Goal: Ask a question: Seek information or help from site administrators or community

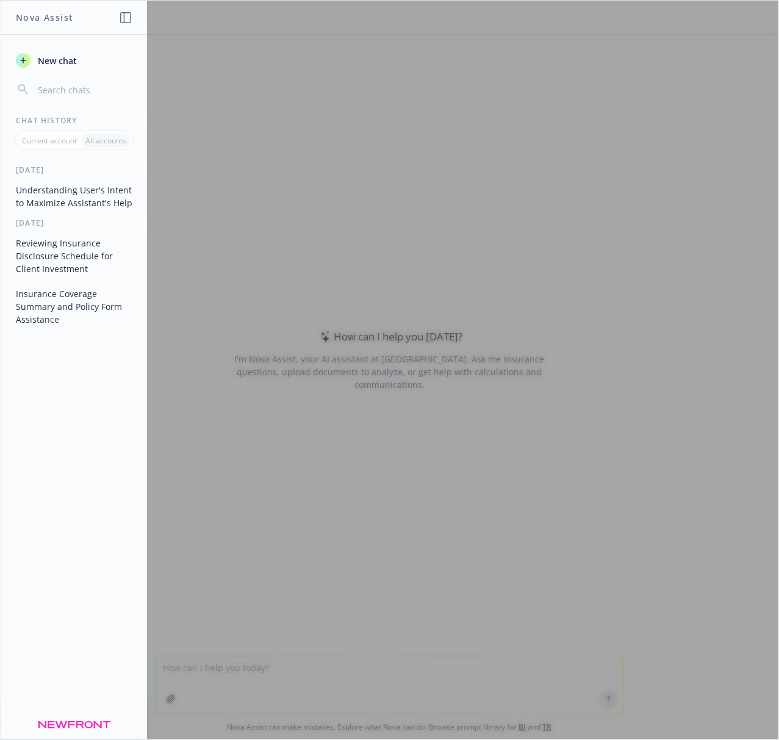
click at [384, 178] on div at bounding box center [390, 370] width 778 height 739
click at [124, 18] on icon "button" at bounding box center [125, 17] width 11 height 11
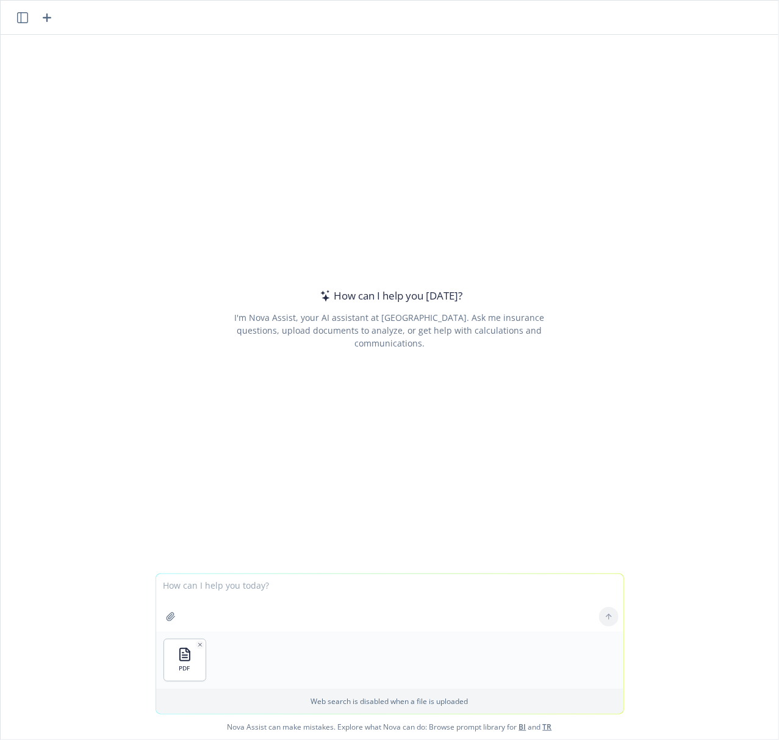
click at [310, 178] on textarea at bounding box center [389, 602] width 467 height 57
type textarea "tell me what are keys things from this report"
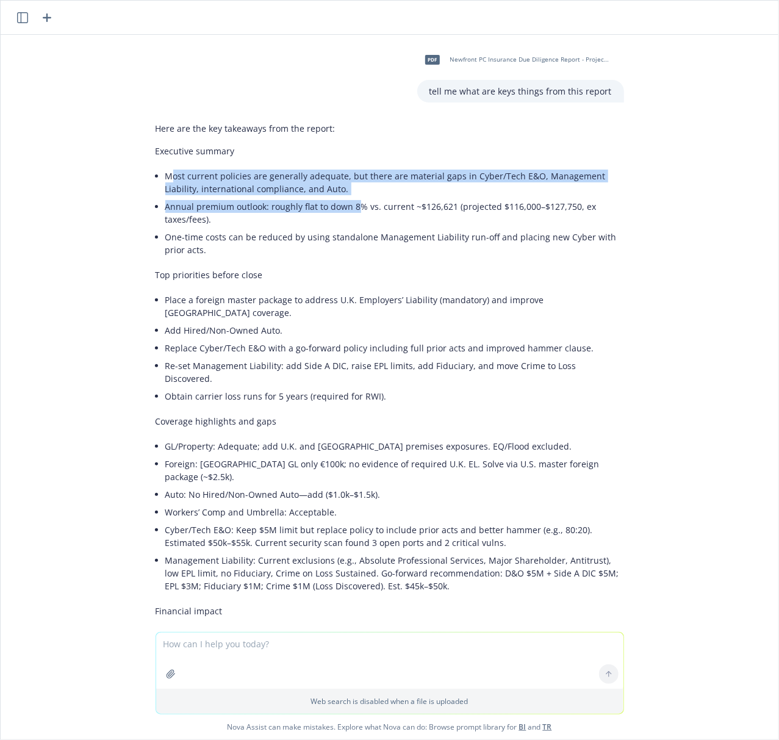
drag, startPoint x: 157, startPoint y: 176, endPoint x: 343, endPoint y: 209, distance: 188.9
click at [343, 178] on ul "Most current policies are generally adequate, but there are material gaps in Cy…" at bounding box center [394, 212] width 459 height 91
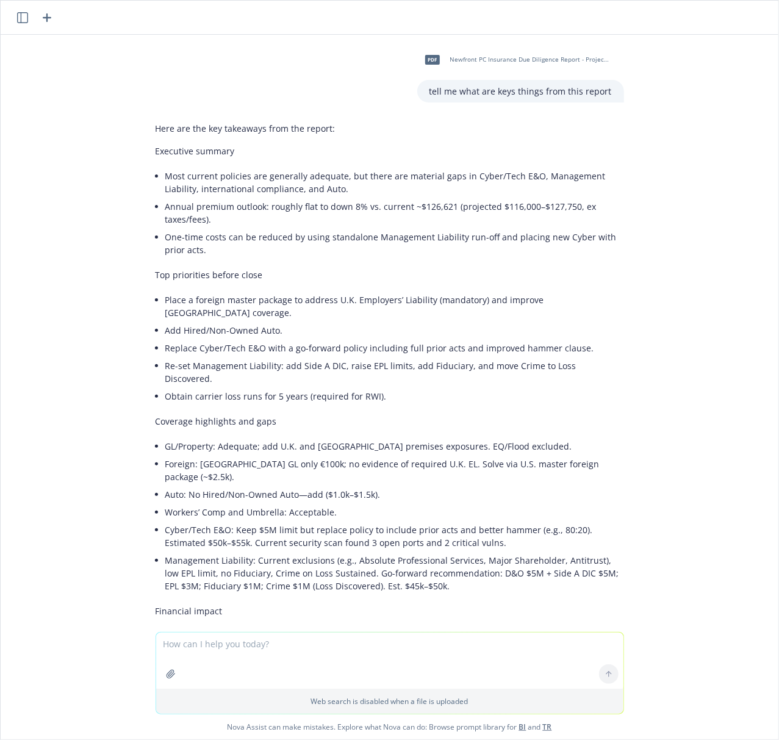
click at [370, 178] on li "Annual premium outlook: roughly flat to down 8% vs. current ~$126,621 (projecte…" at bounding box center [394, 213] width 459 height 30
drag, startPoint x: 160, startPoint y: 300, endPoint x: 325, endPoint y: 309, distance: 165.5
click at [325, 178] on ul "Place a foreign master package to address U.K. Employers’ Liability (mandatory)…" at bounding box center [394, 348] width 459 height 114
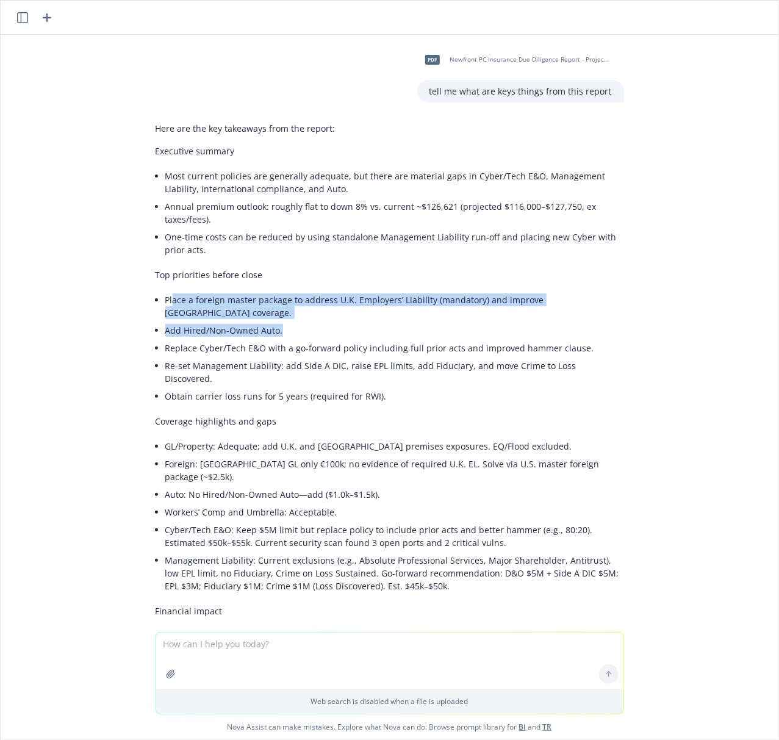
click at [414, 178] on li "Add Hired/Non-Owned Auto." at bounding box center [394, 330] width 459 height 18
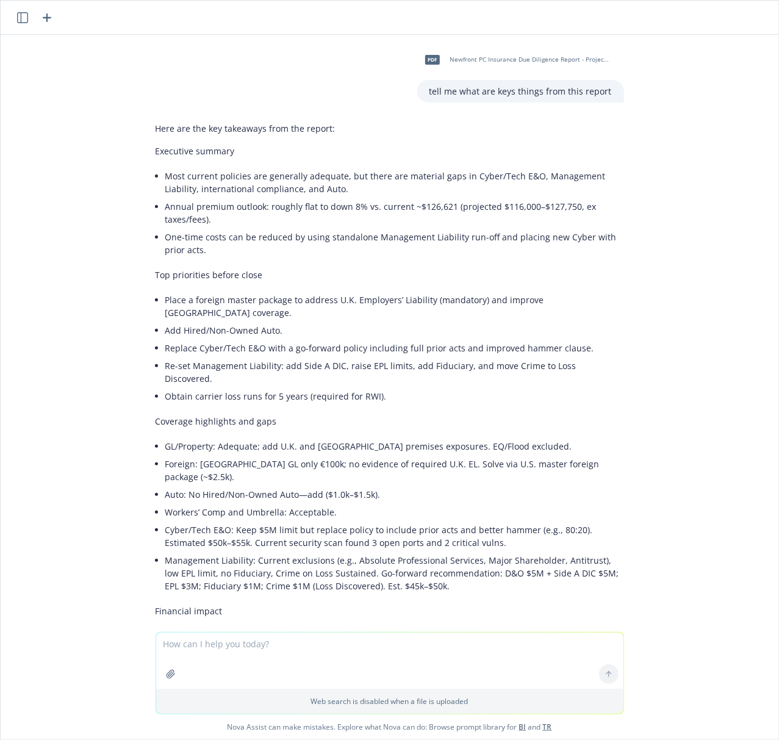
click at [268, 178] on li "Replace Cyber/Tech E&O with a go-forward policy including full prior acts and i…" at bounding box center [394, 348] width 459 height 18
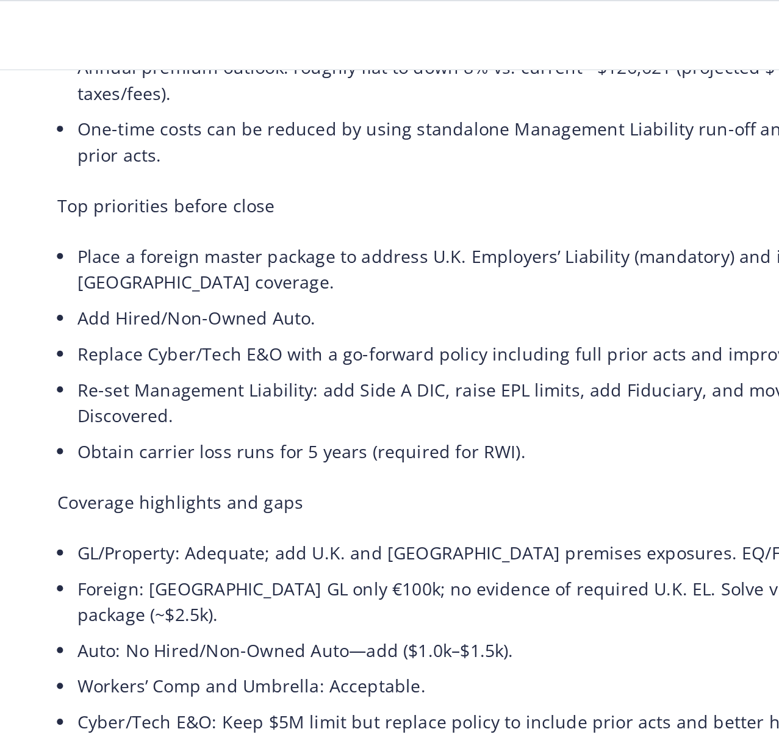
click at [317, 178] on li "Re-set Management Liability: add Side A DIC, raise EPL limits, add Fiduciary, a…" at bounding box center [394, 199] width 459 height 30
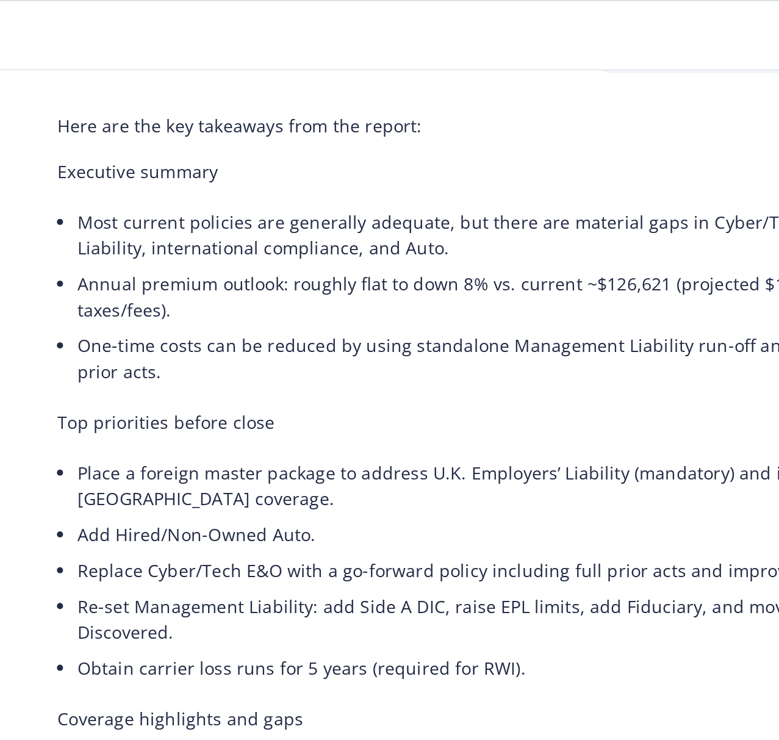
scroll to position [52, 0]
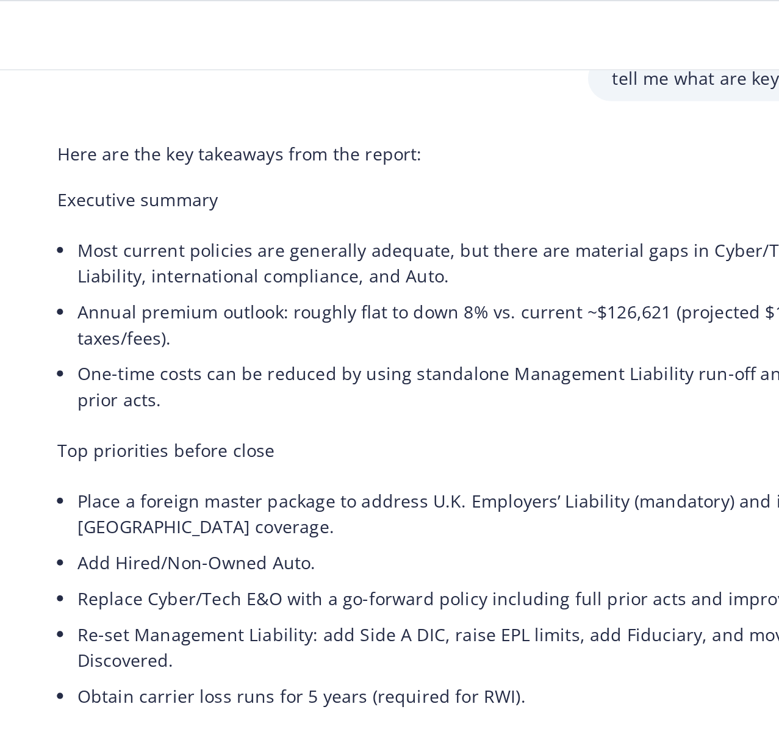
drag, startPoint x: 276, startPoint y: 153, endPoint x: 293, endPoint y: 159, distance: 17.9
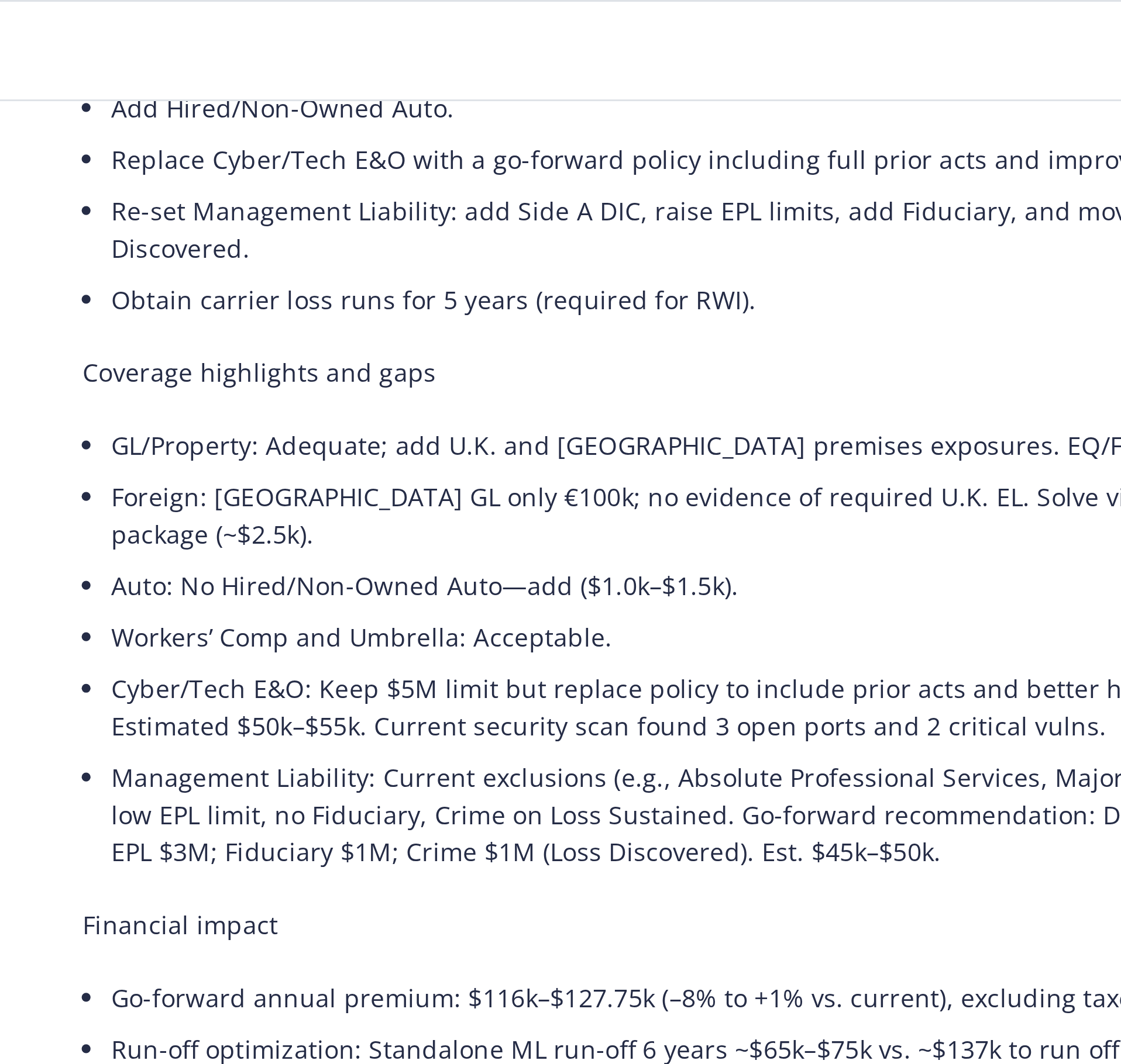
scroll to position [282, 0]
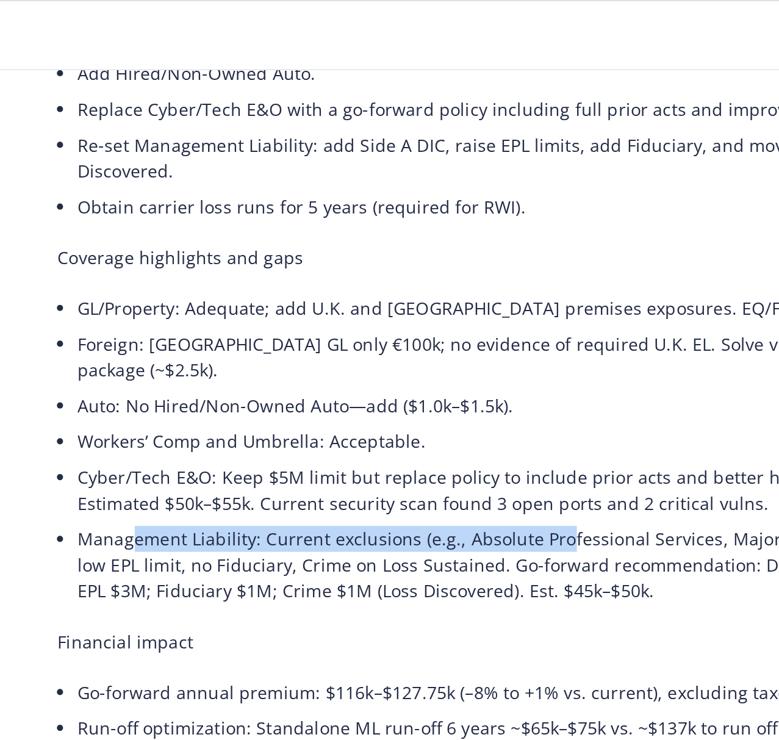
drag, startPoint x: 178, startPoint y: 228, endPoint x: 392, endPoint y: 232, distance: 213.5
click at [392, 178] on li "Management Liability: Current exclusions (e.g., Absolute Professional Services,…" at bounding box center [394, 278] width 459 height 43
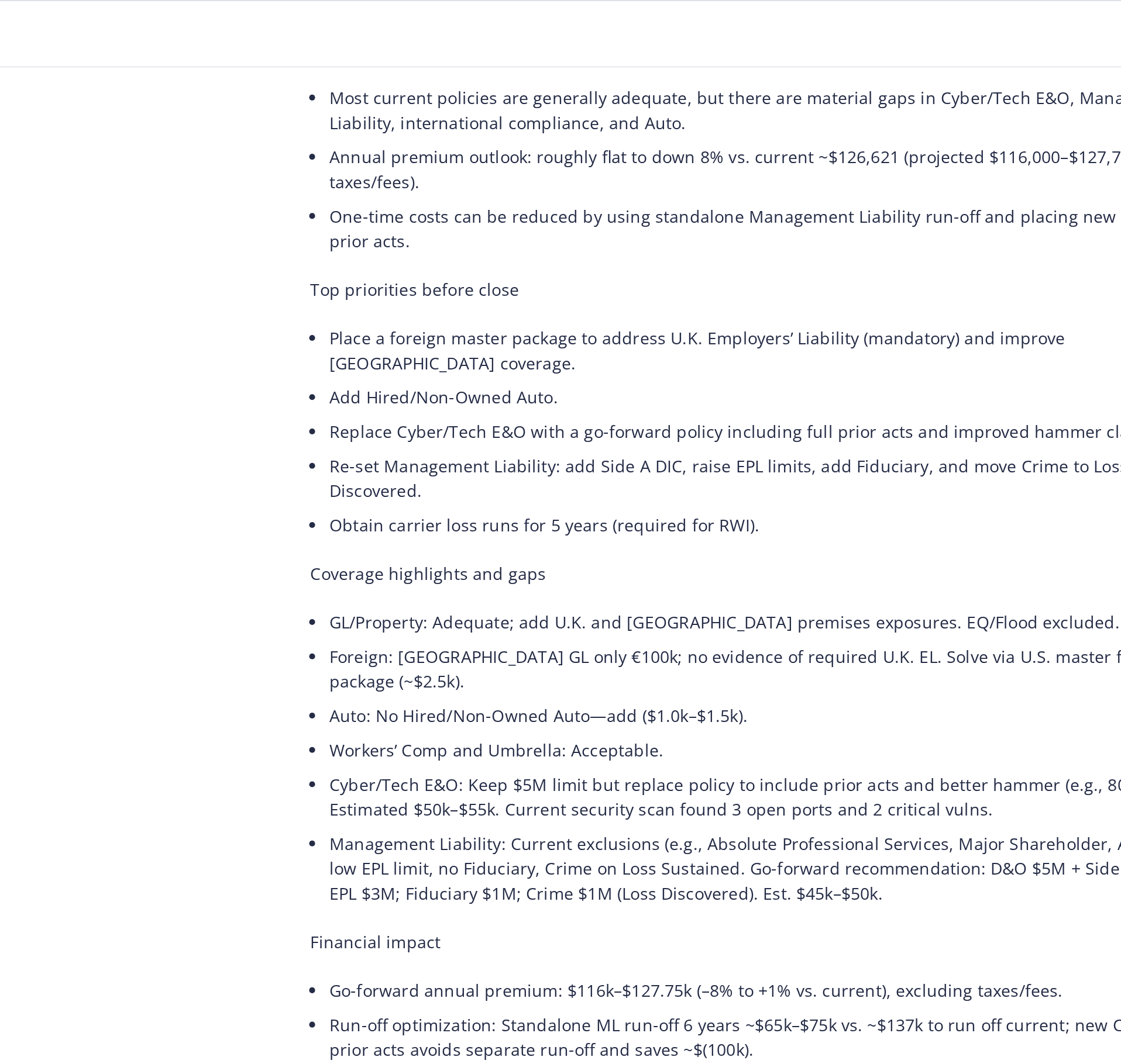
drag, startPoint x: 490, startPoint y: 331, endPoint x: 594, endPoint y: 332, distance: 104.0
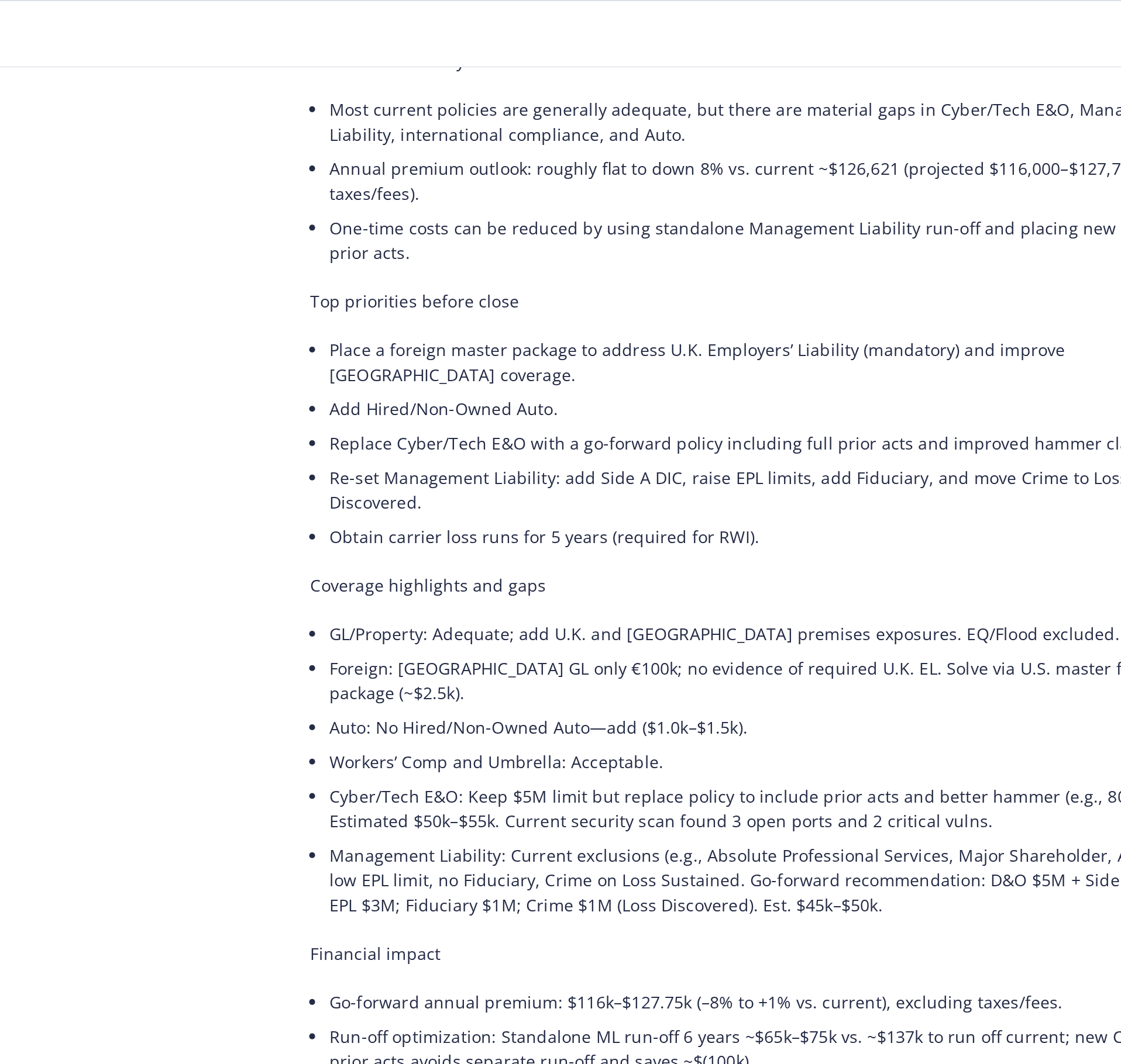
drag, startPoint x: 509, startPoint y: 383, endPoint x: 567, endPoint y: 379, distance: 58.1
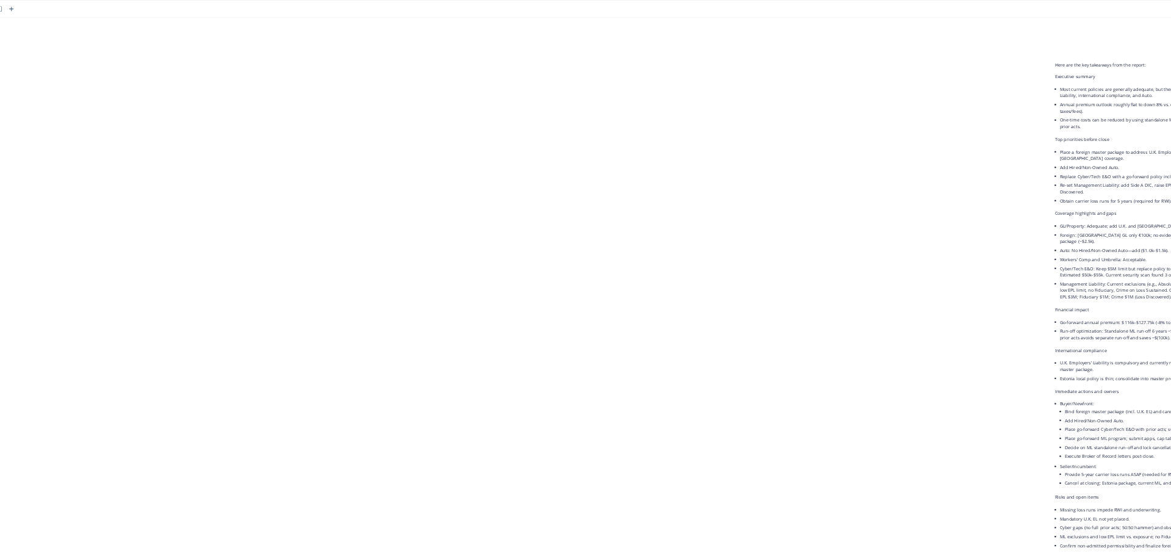
scroll to position [0, 0]
